Goal: Find specific page/section: Find specific page/section

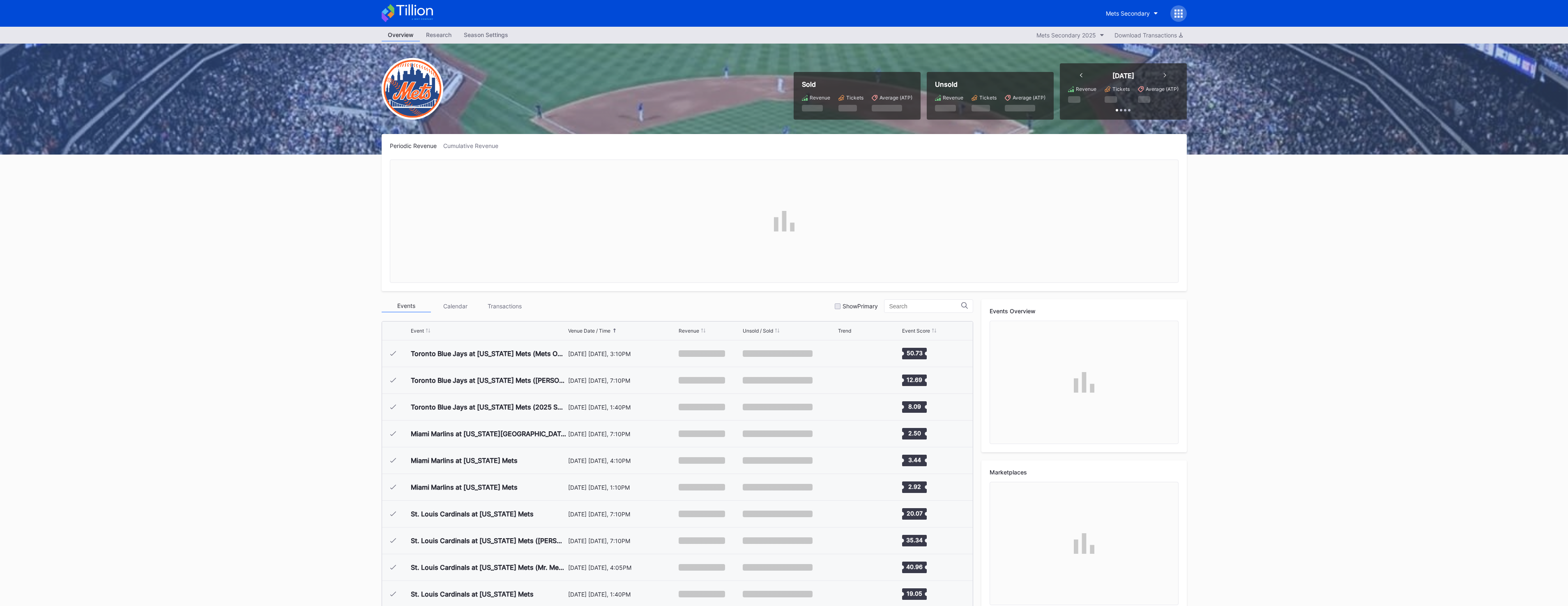
scroll to position [1790, 0]
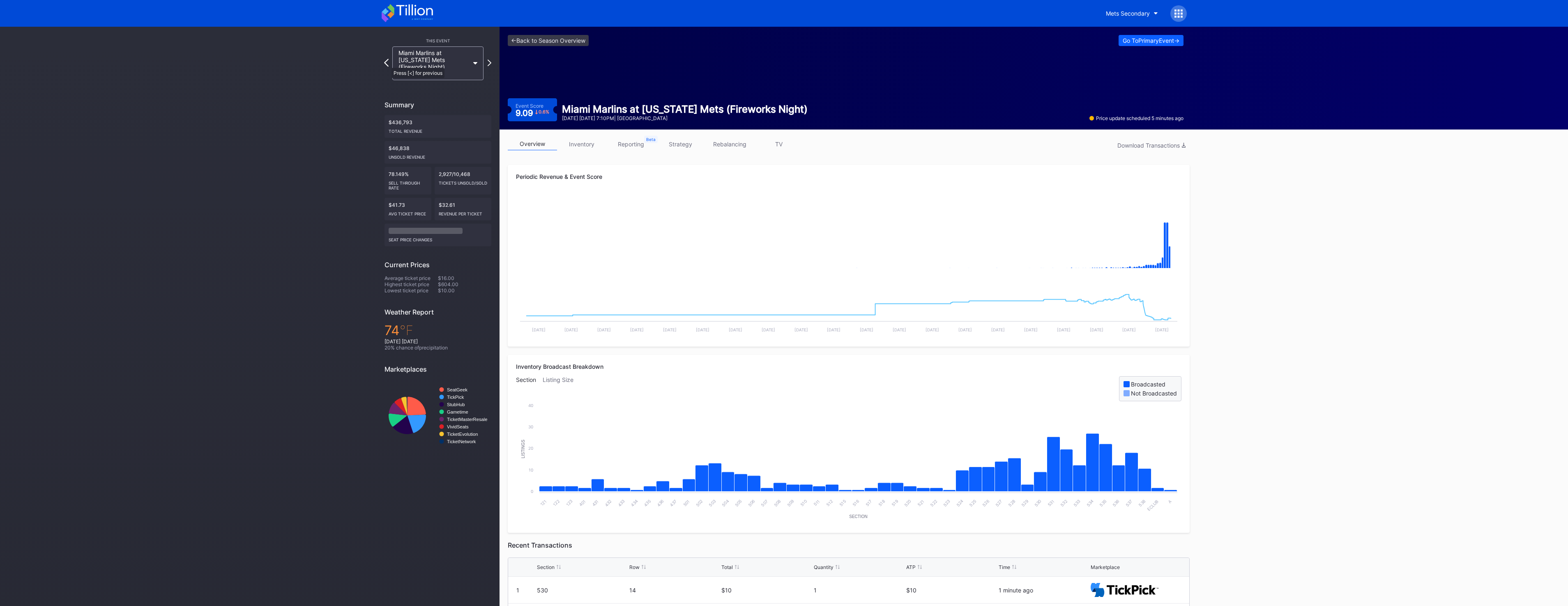
click at [387, 63] on icon at bounding box center [386, 63] width 4 height 8
